Goal: Information Seeking & Learning: Learn about a topic

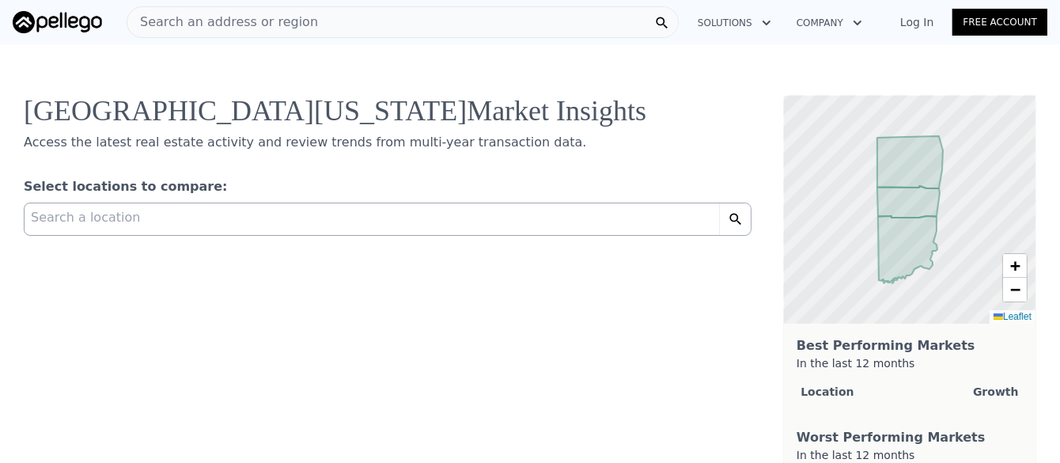
click at [462, 210] on div "Search a location" at bounding box center [372, 215] width 694 height 24
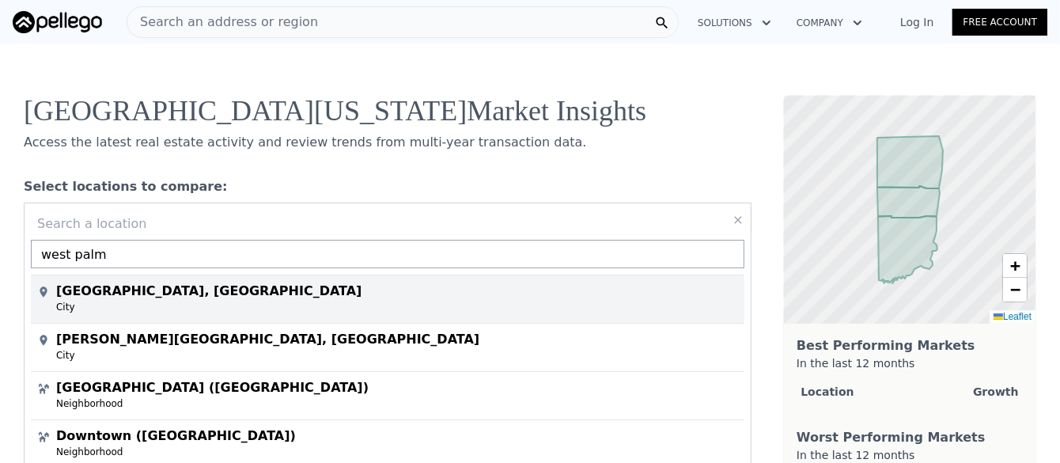
type input "west palm"
click at [417, 299] on div "[GEOGRAPHIC_DATA], [GEOGRAPHIC_DATA]" at bounding box center [390, 287] width 707 height 25
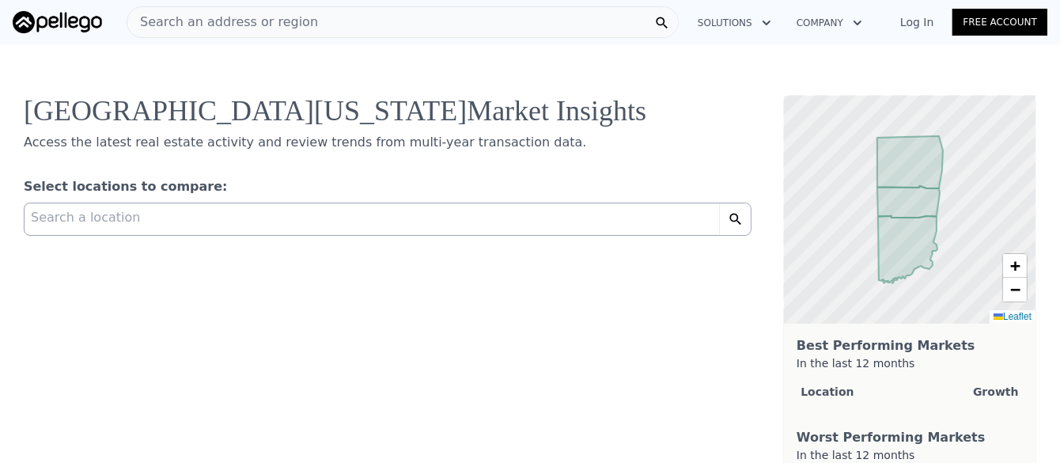
click at [754, 22] on button "Solutions" at bounding box center [734, 23] width 99 height 28
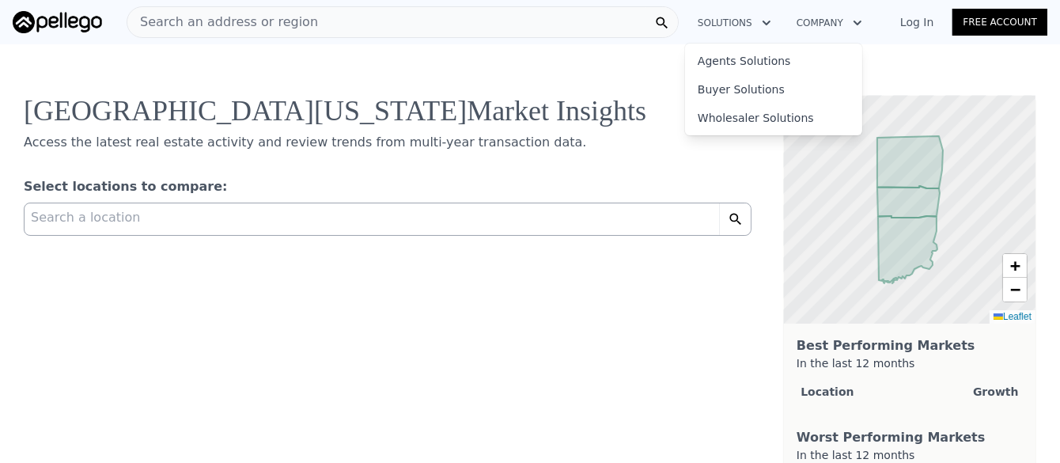
click at [846, 22] on button "Company" at bounding box center [829, 23] width 91 height 28
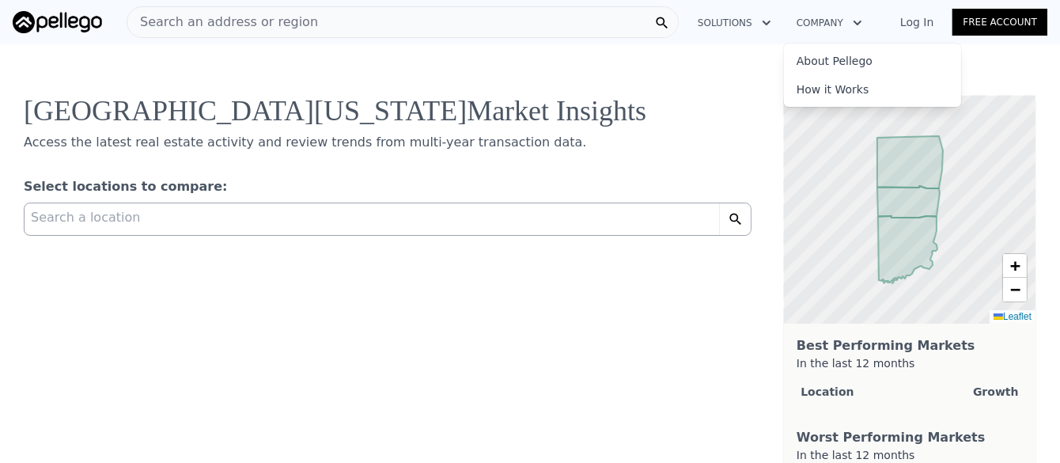
click at [754, 21] on button "Solutions" at bounding box center [734, 23] width 99 height 28
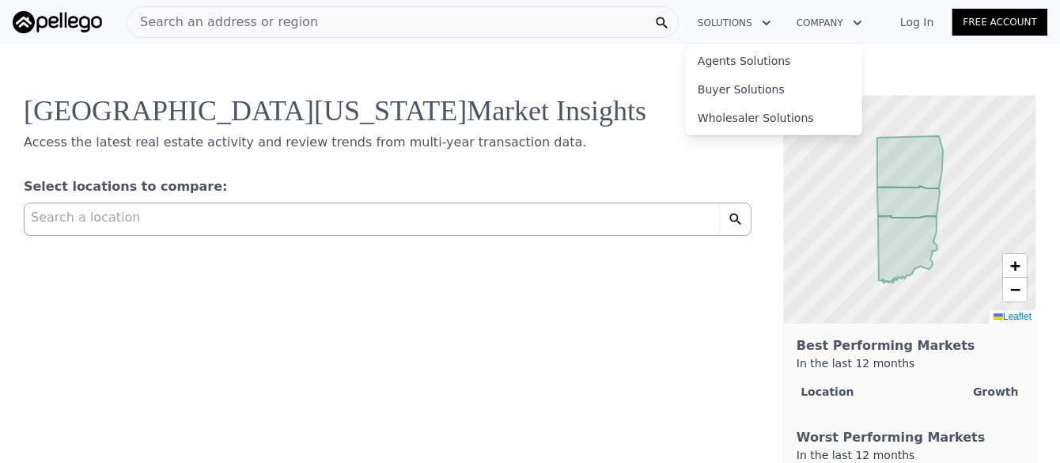
click at [586, 61] on div "Southern [US_STATE] Market Insights Access the latest real estate activity and …" at bounding box center [530, 298] width 1060 height 520
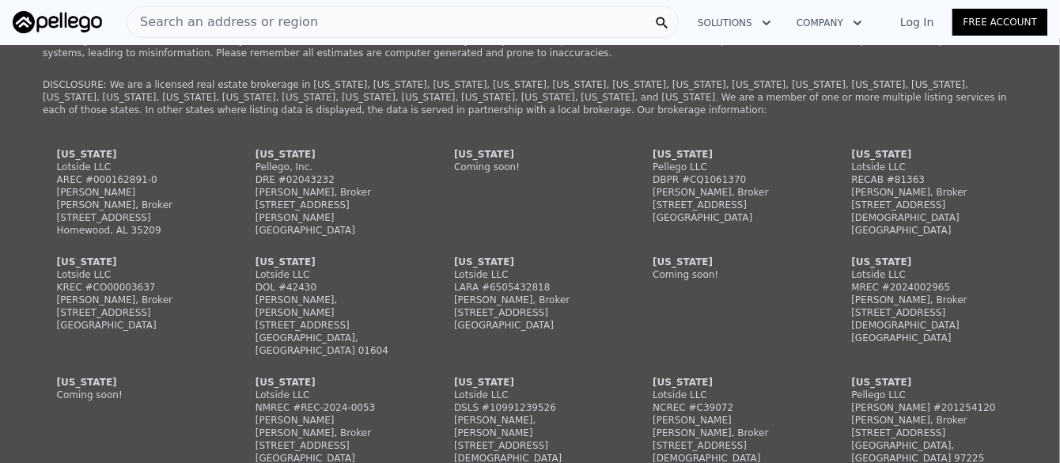
scroll to position [870, 0]
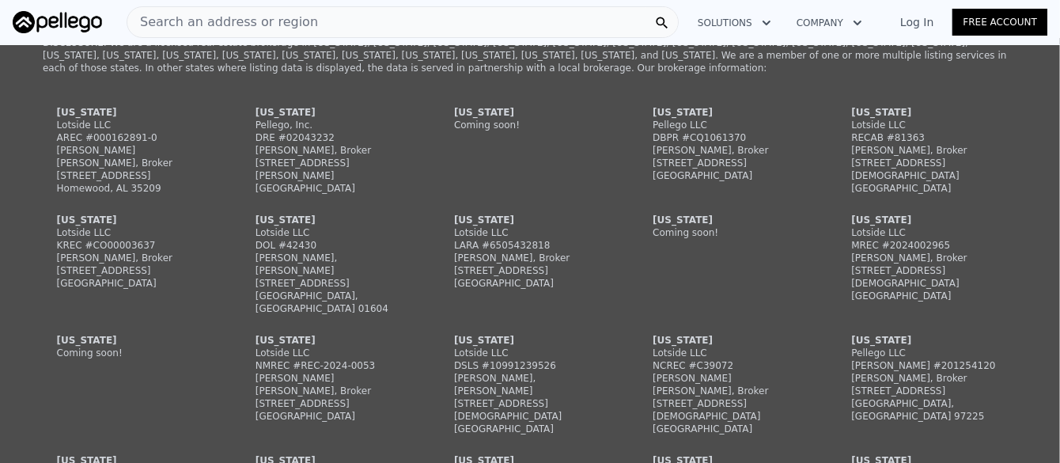
click at [66, 111] on div "[US_STATE]" at bounding box center [133, 112] width 152 height 13
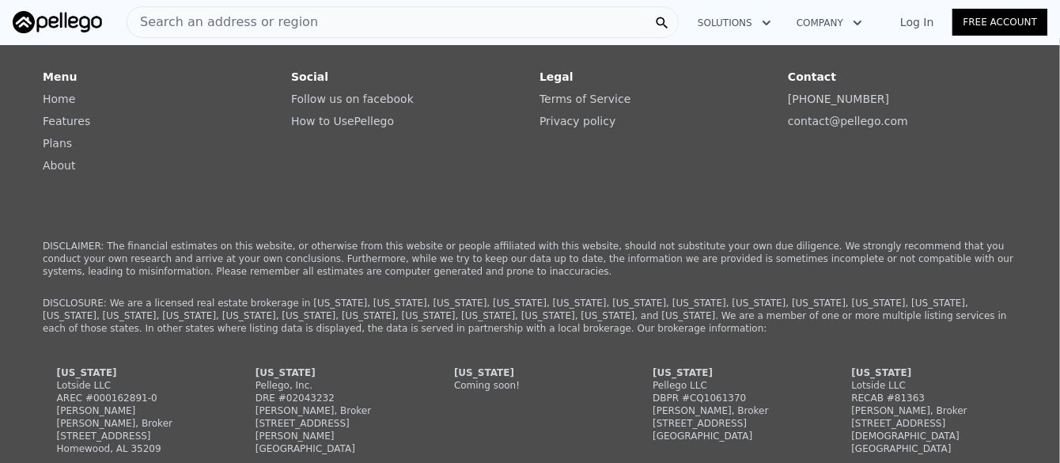
scroll to position [553, 0]
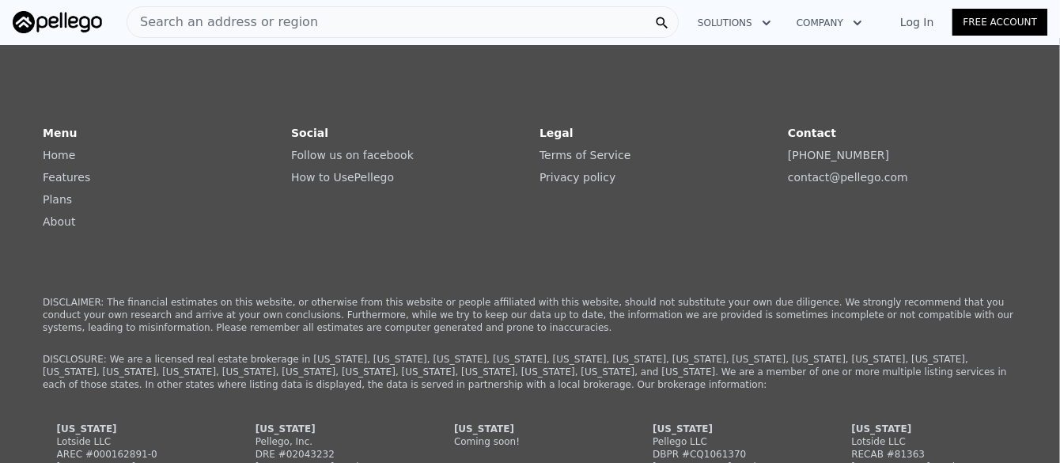
click at [172, 19] on span "Search an address or region" at bounding box center [222, 22] width 191 height 19
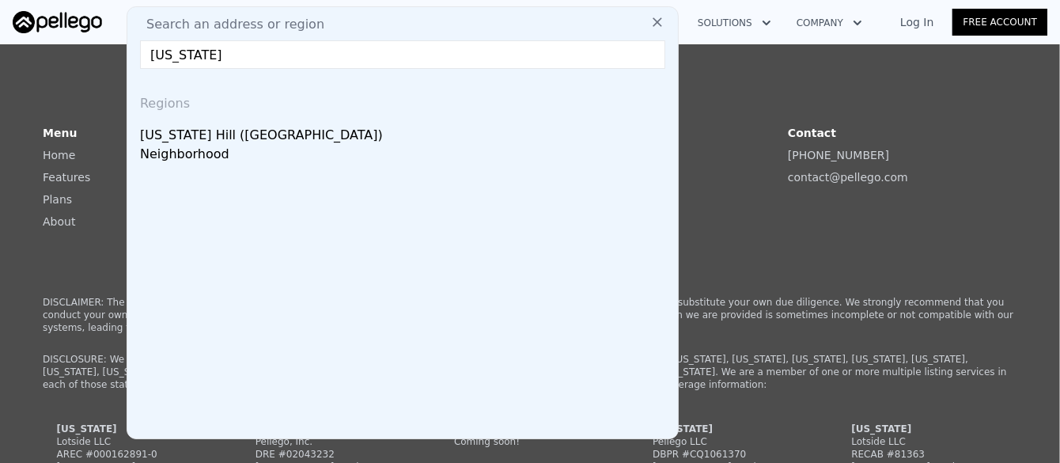
type input "[US_STATE]"
click at [655, 22] on icon at bounding box center [657, 22] width 16 height 16
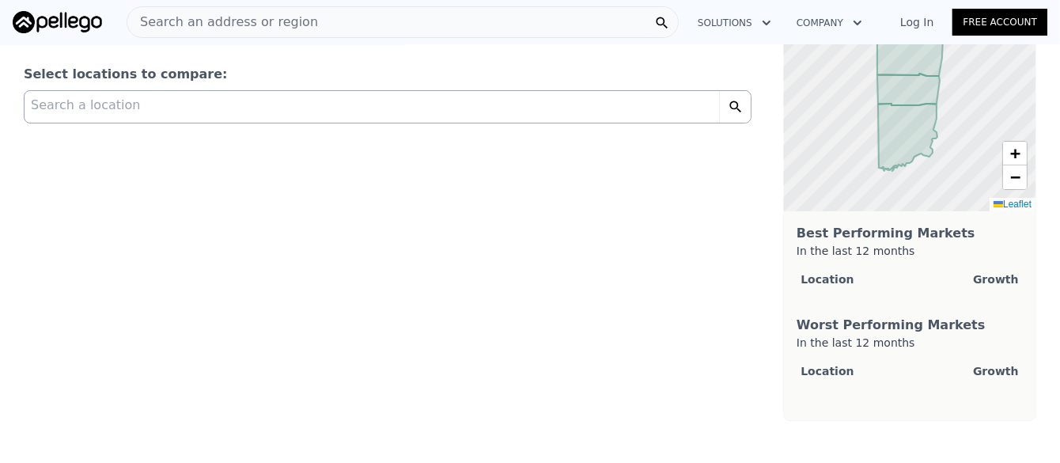
scroll to position [0, 0]
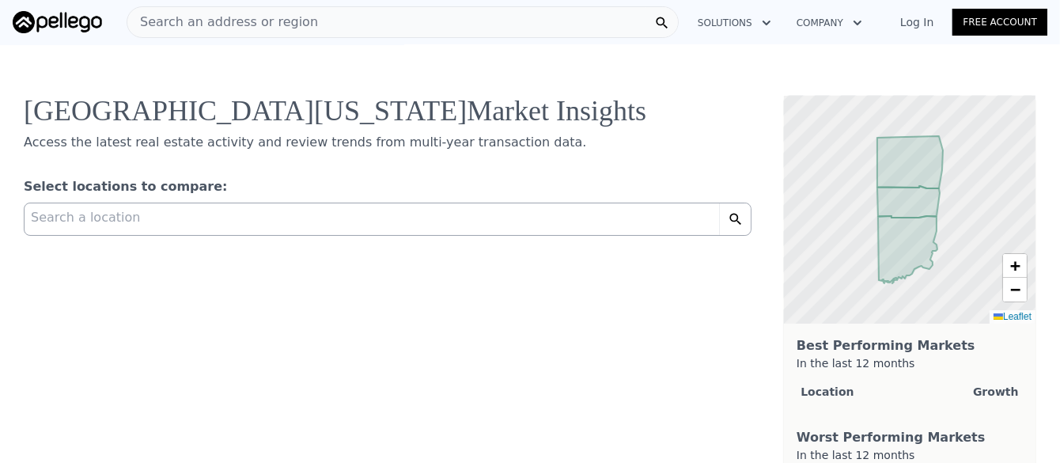
click at [490, 9] on div "Search an address or region" at bounding box center [403, 22] width 552 height 32
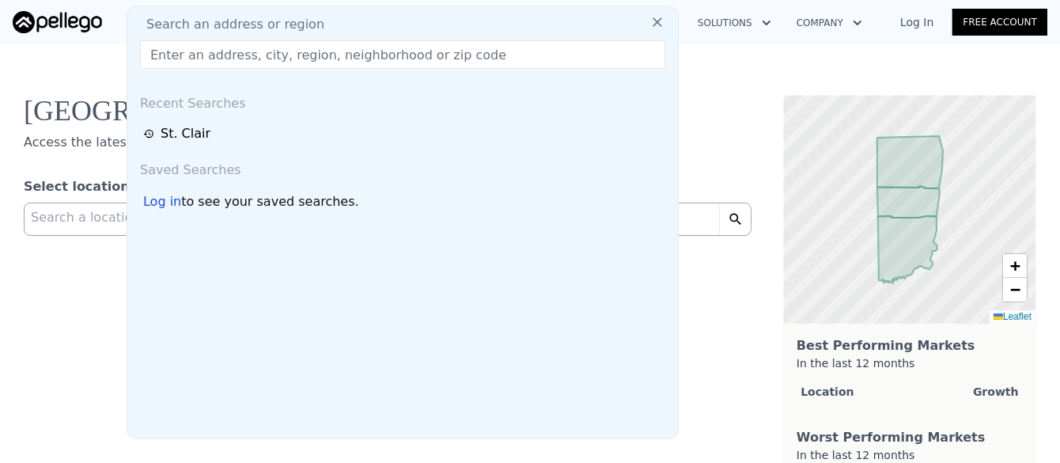
click at [656, 23] on icon at bounding box center [657, 22] width 16 height 16
